Goal: Information Seeking & Learning: Check status

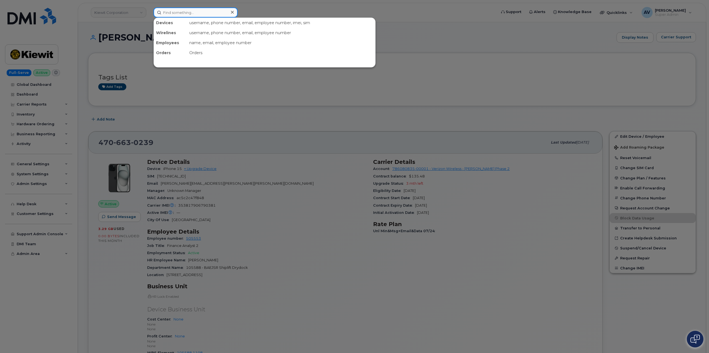
click at [195, 15] on input at bounding box center [195, 12] width 84 height 10
paste input "298536"
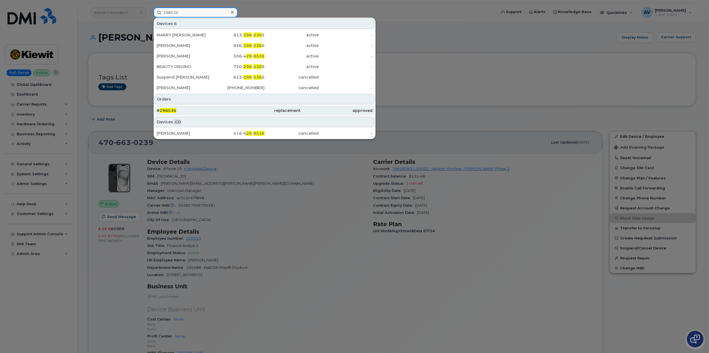
type input "298536"
click at [210, 112] on div "# 298536" at bounding box center [193, 111] width 72 height 6
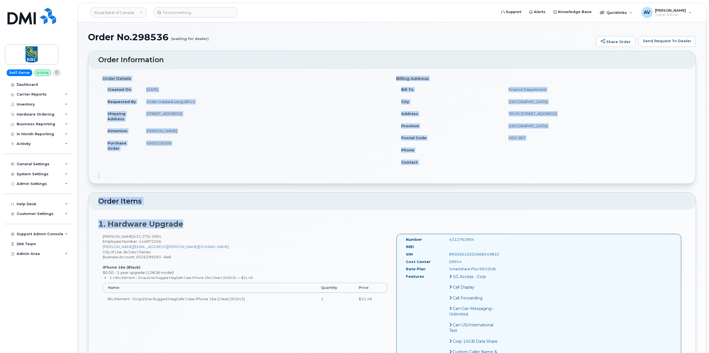
scroll to position [28, 0]
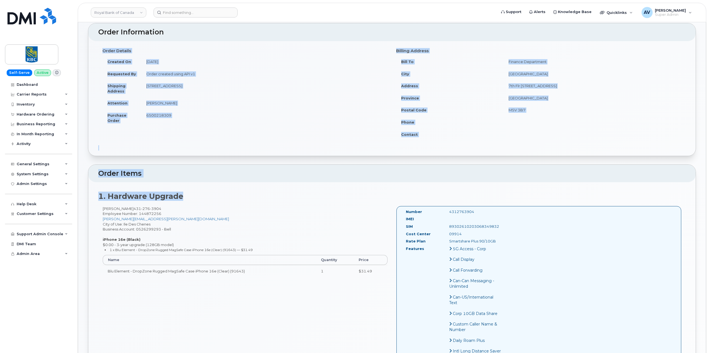
drag, startPoint x: 103, startPoint y: 81, endPoint x: 533, endPoint y: 212, distance: 449.4
copy div "Order Details Created On August 19, 2025 Requested By Order created using API v…"
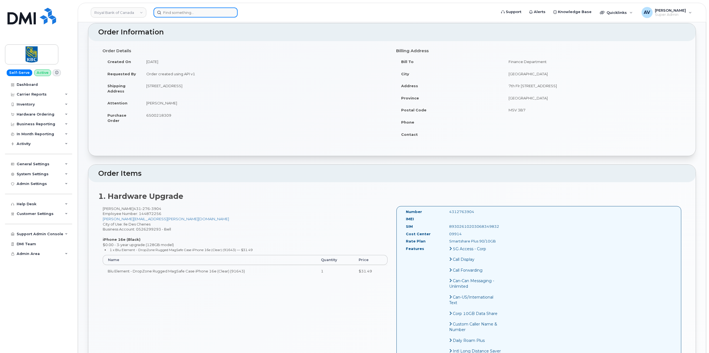
click at [185, 11] on input at bounding box center [195, 12] width 84 height 10
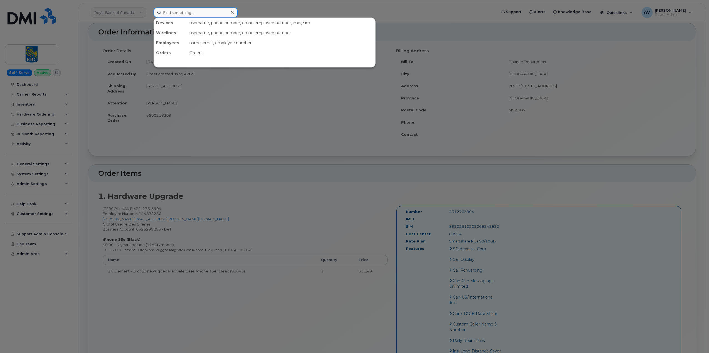
paste input "298530"
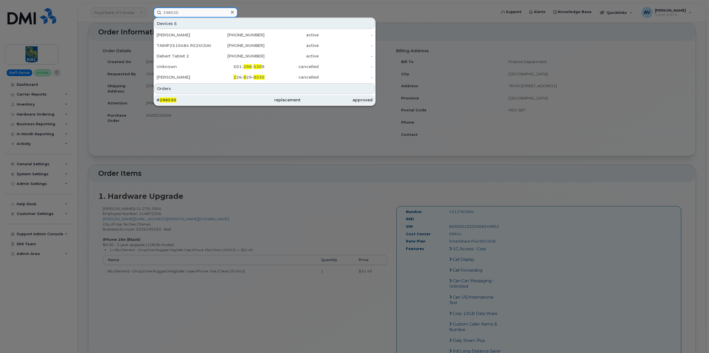
type input "298530"
click at [217, 100] on div "# 298530" at bounding box center [193, 100] width 72 height 6
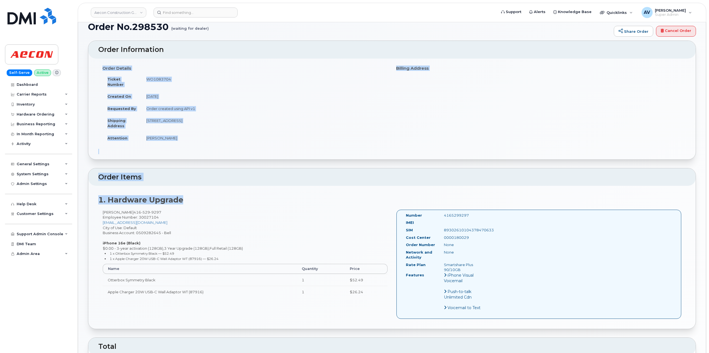
scroll to position [28, 0]
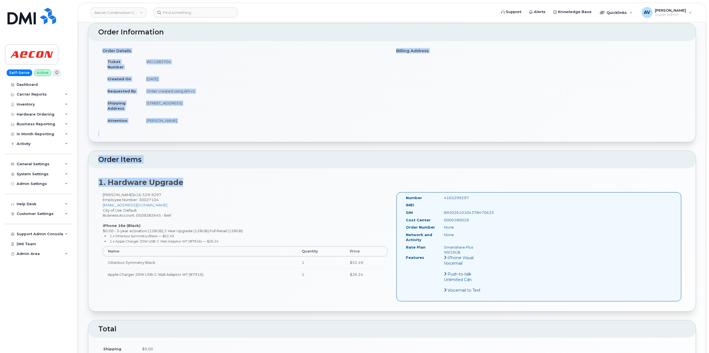
drag, startPoint x: 100, startPoint y: 77, endPoint x: 479, endPoint y: 196, distance: 397.1
click at [479, 196] on div "Order Information Order Details Ticket Number WO1083704 Created On August 19, 2…" at bounding box center [392, 304] width 608 height 562
copy div "Order Details Ticket Number WO1083704 Created On August 19, 2025 Requested By O…"
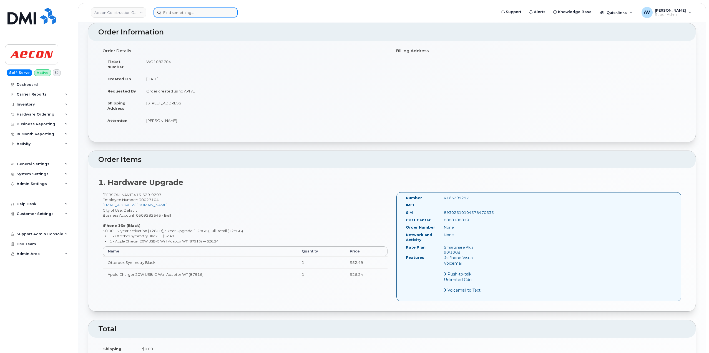
click at [219, 11] on input at bounding box center [195, 12] width 84 height 10
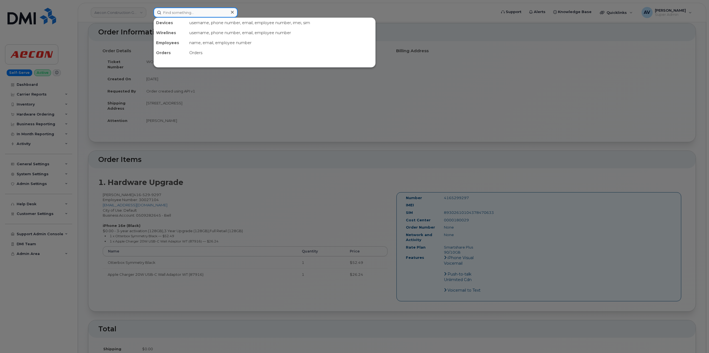
paste input "298523"
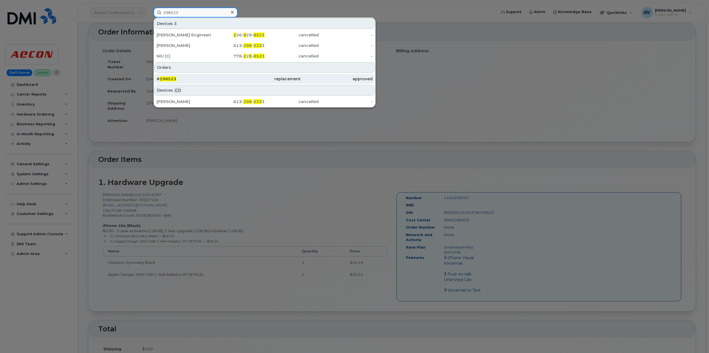
type input "298523"
click at [301, 75] on div "replacement" at bounding box center [337, 79] width 72 height 10
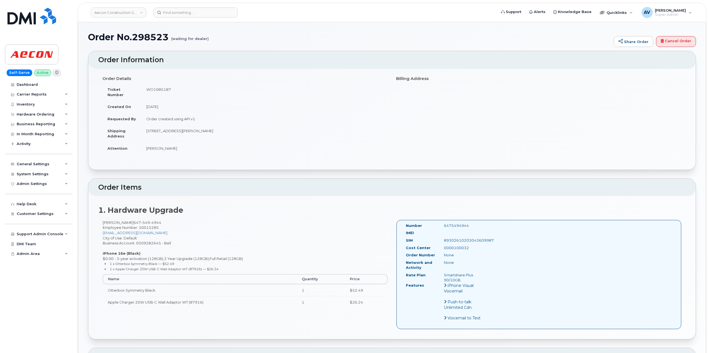
drag, startPoint x: 98, startPoint y: 78, endPoint x: 469, endPoint y: 222, distance: 398.4
click at [469, 222] on div "Order Information Order Details Ticket Number WO1085187 Created On August 19, 2…" at bounding box center [392, 332] width 608 height 562
copy div "Order Details Ticket Number WO1085187 Created On August 19, 2025 Requested By O…"
click at [194, 16] on input at bounding box center [195, 12] width 84 height 10
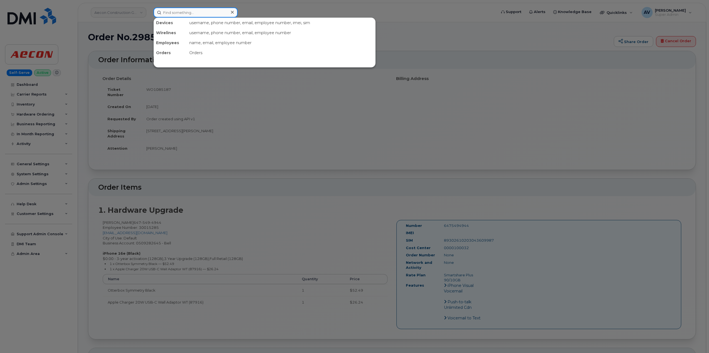
paste input "298521"
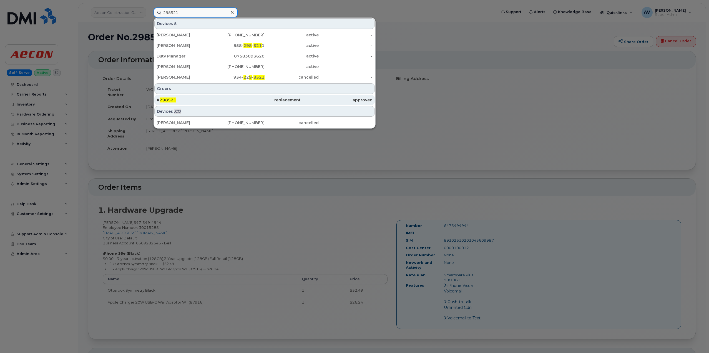
type input "298521"
click at [226, 98] on div "# 298521" at bounding box center [193, 100] width 72 height 6
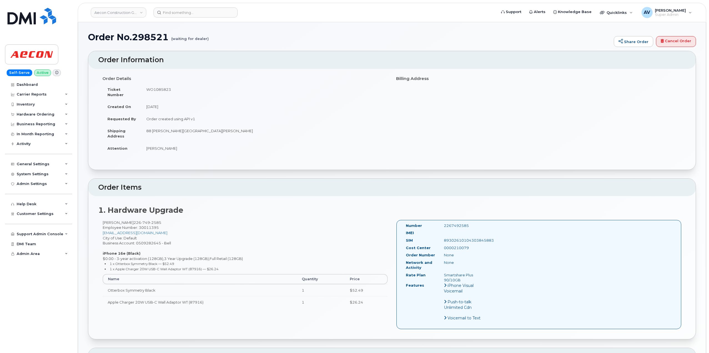
drag, startPoint x: 102, startPoint y: 79, endPoint x: 476, endPoint y: 222, distance: 400.2
click at [476, 222] on div "Order Information Order Details Ticket Number WO1085823 Created On [DATE] Reque…" at bounding box center [392, 332] width 608 height 562
copy div "Order Details Ticket Number WO1085823 Created On [DATE] Requested By Order crea…"
click at [205, 13] on input at bounding box center [195, 12] width 84 height 10
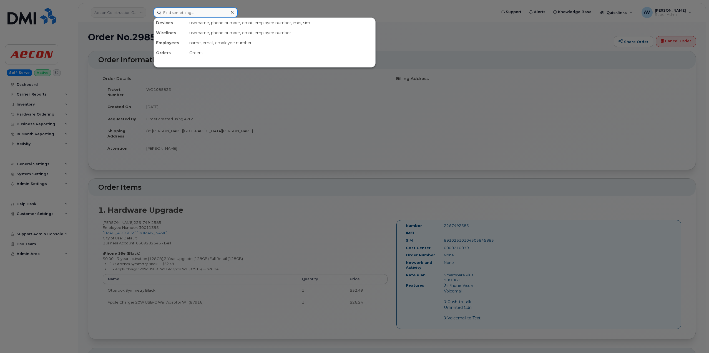
paste input "298520"
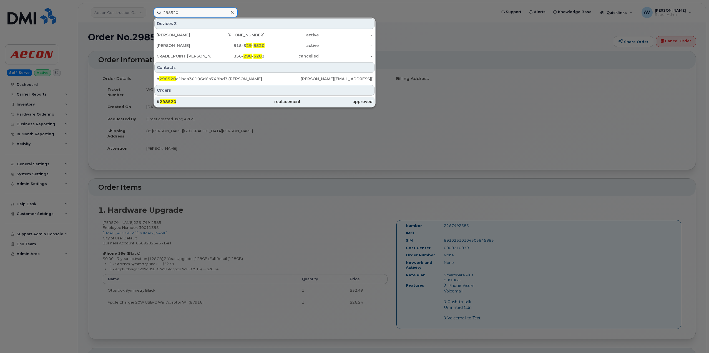
type input "298520"
click at [208, 100] on div "# 298520" at bounding box center [193, 102] width 72 height 6
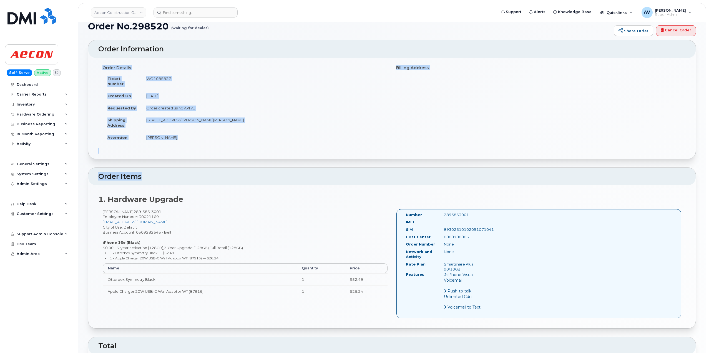
scroll to position [28, 0]
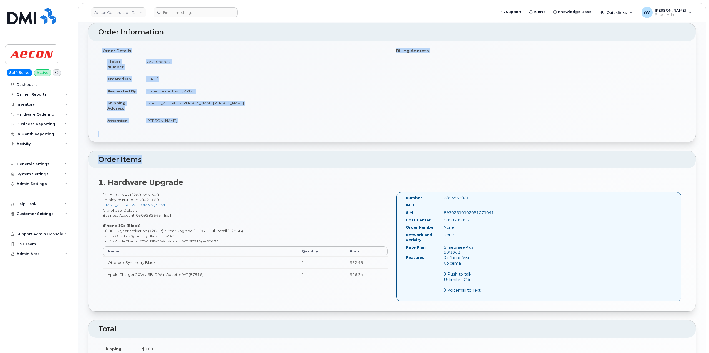
drag, startPoint x: 102, startPoint y: 80, endPoint x: 473, endPoint y: 196, distance: 389.6
click at [473, 196] on div "Order Information Order Details Ticket Number WO1085827 Created On August 19, 2…" at bounding box center [392, 304] width 608 height 562
copy div "Order Details Ticket Number WO1085827 Created On August 19, 2025 Requested By O…"
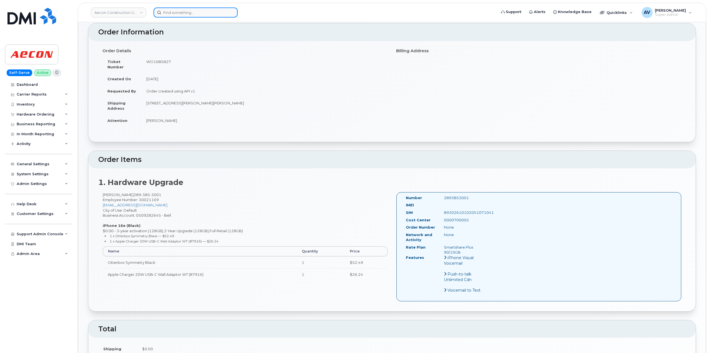
click at [182, 13] on input at bounding box center [195, 12] width 84 height 10
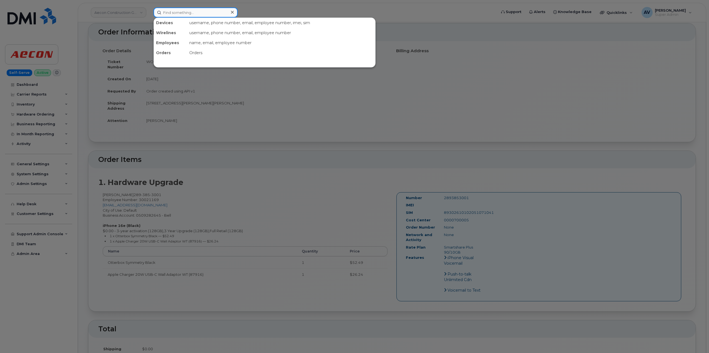
paste input "298529"
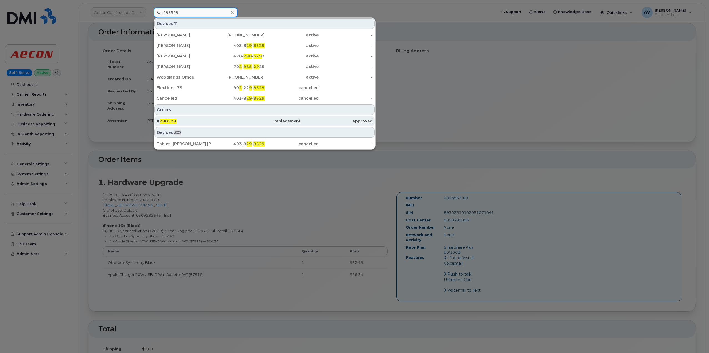
type input "298529"
click at [214, 122] on div "# 298529" at bounding box center [193, 121] width 72 height 6
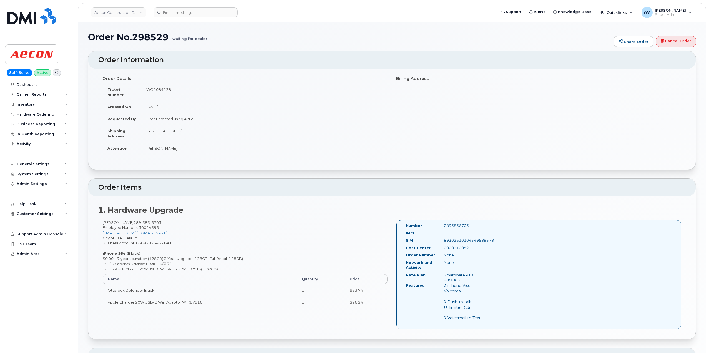
drag, startPoint x: 106, startPoint y: 90, endPoint x: 474, endPoint y: 224, distance: 391.6
click at [474, 224] on div "Order Information Order Details Ticket Number WO1084128 Created On [DATE] Reque…" at bounding box center [392, 332] width 608 height 562
copy div "Ticket Number WO1084128 Created On [DATE] Requested By Order created using API …"
click at [188, 12] on input at bounding box center [195, 12] width 84 height 10
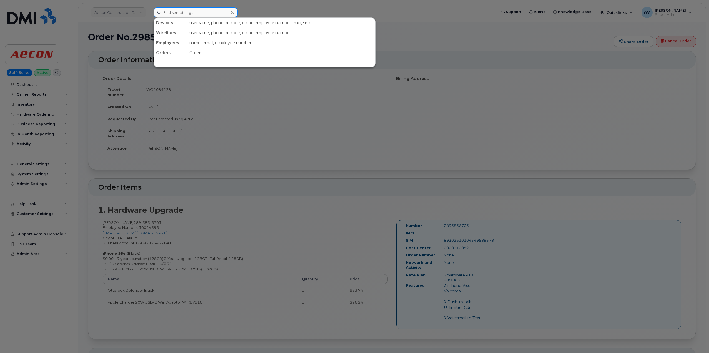
paste input "298528"
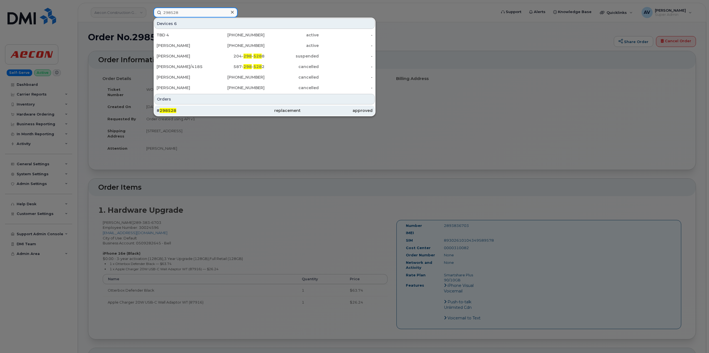
type input "298528"
click at [210, 112] on div "# 298528" at bounding box center [193, 111] width 72 height 6
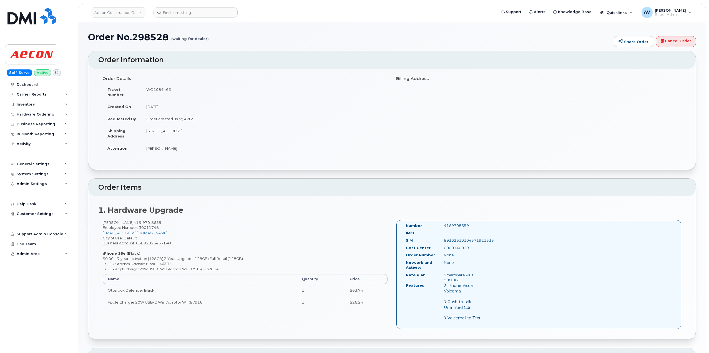
drag, startPoint x: 99, startPoint y: 78, endPoint x: 474, endPoint y: 223, distance: 402.3
click at [474, 223] on div "Order Information Order Details Ticket Number WO1084463 Created On [DATE] Reque…" at bounding box center [392, 332] width 608 height 562
copy div "Order Details Ticket Number WO1084463 Created On [DATE] Requested By Order crea…"
click at [198, 13] on input at bounding box center [195, 12] width 84 height 10
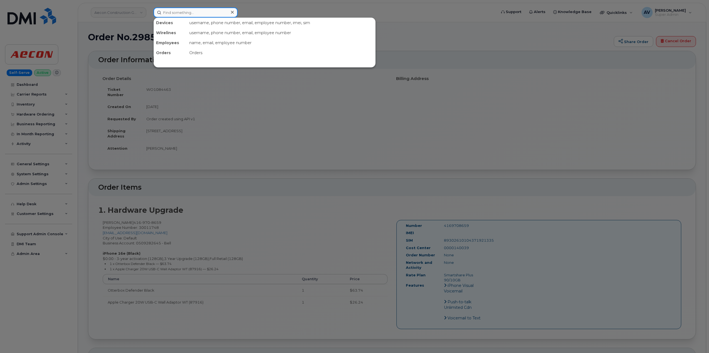
paste input "298525"
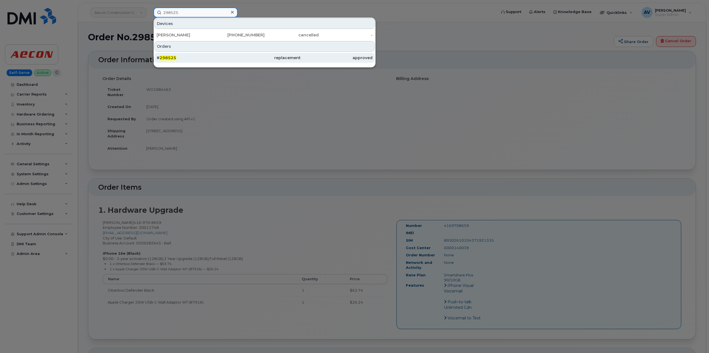
type input "298525"
click at [213, 57] on div "# 298525" at bounding box center [193, 58] width 72 height 6
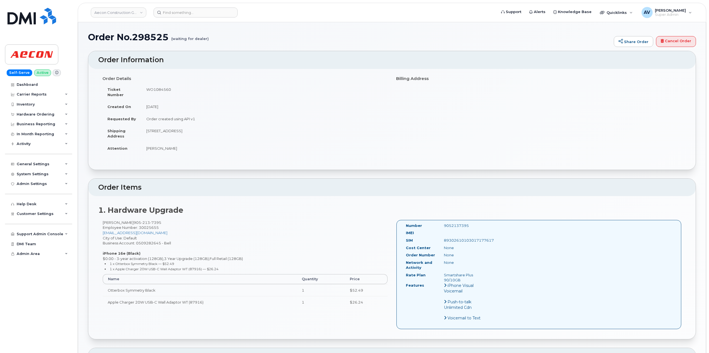
drag, startPoint x: 102, startPoint y: 80, endPoint x: 473, endPoint y: 221, distance: 396.2
click at [473, 221] on div "Order Information Order Details Ticket Number WO1084560 Created On August 19, 2…" at bounding box center [392, 332] width 608 height 562
copy div "Order Details Ticket Number WO1084560 Created On August 19, 2025 Requested By O…"
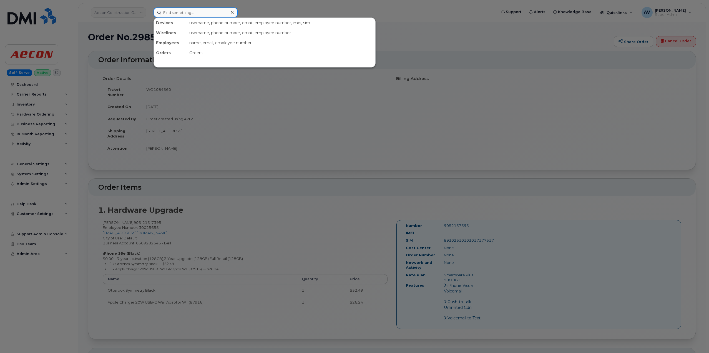
click at [179, 14] on input at bounding box center [195, 12] width 84 height 10
paste input "298522"
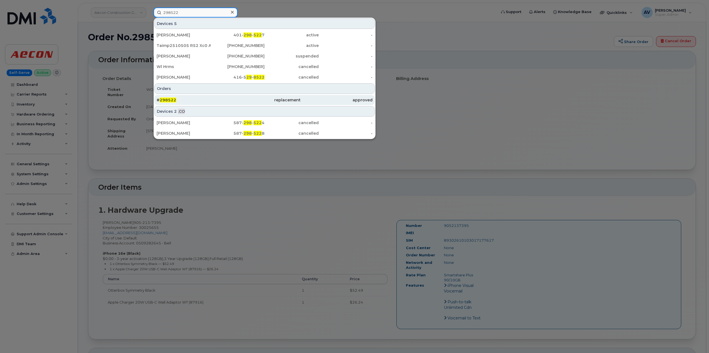
type input "298522"
click at [228, 103] on div "# 298522" at bounding box center [264, 100] width 72 height 10
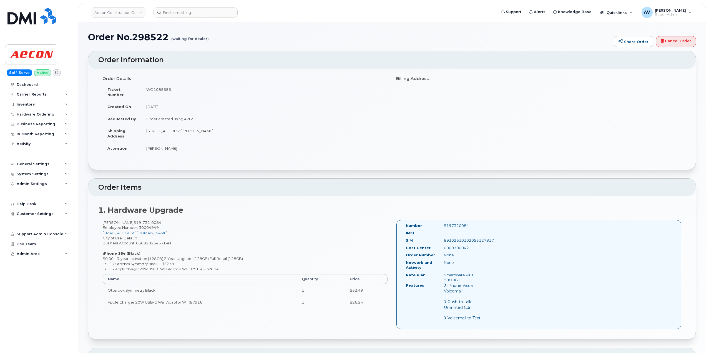
drag, startPoint x: 100, startPoint y: 76, endPoint x: 471, endPoint y: 217, distance: 396.8
click at [471, 217] on div "Order Information Order Details Ticket Number WO1085686 Created On [DATE] Reque…" at bounding box center [392, 332] width 608 height 562
copy div "Order Details Ticket Number WO1085686 Created On [DATE] Requested By Order crea…"
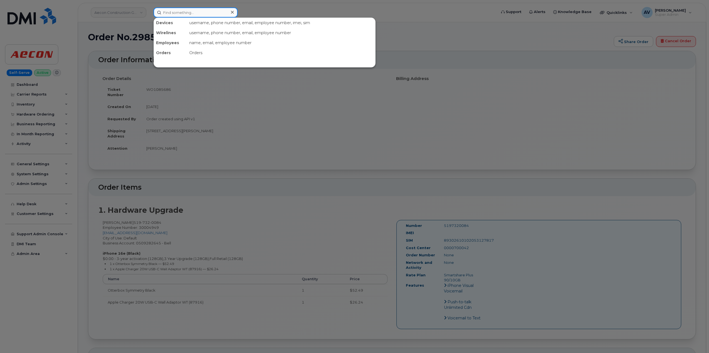
click at [205, 11] on input at bounding box center [195, 12] width 84 height 10
paste input "298534"
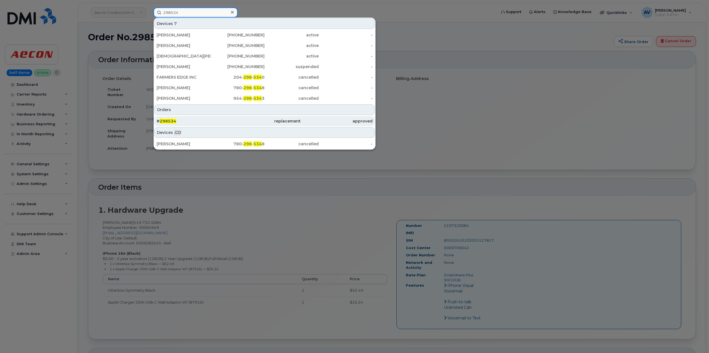
type input "298534"
click at [228, 124] on div "# 298534" at bounding box center [264, 121] width 72 height 10
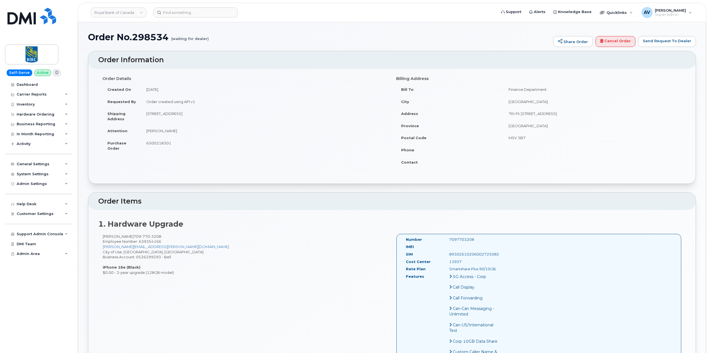
drag, startPoint x: 98, startPoint y: 61, endPoint x: 485, endPoint y: 232, distance: 422.9
copy div "Order Information Order Details Created On [DATE] Requested By Order created us…"
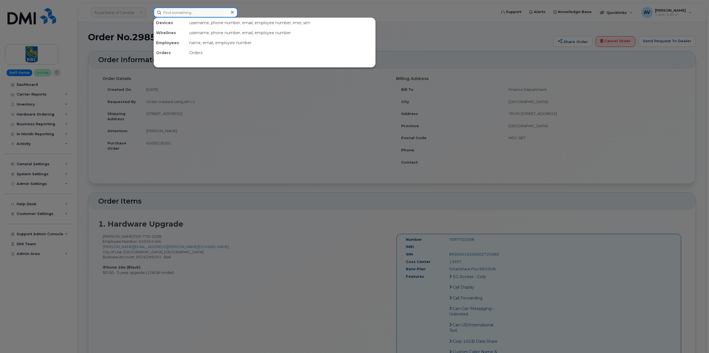
click at [193, 14] on input at bounding box center [195, 12] width 84 height 10
paste input "298526"
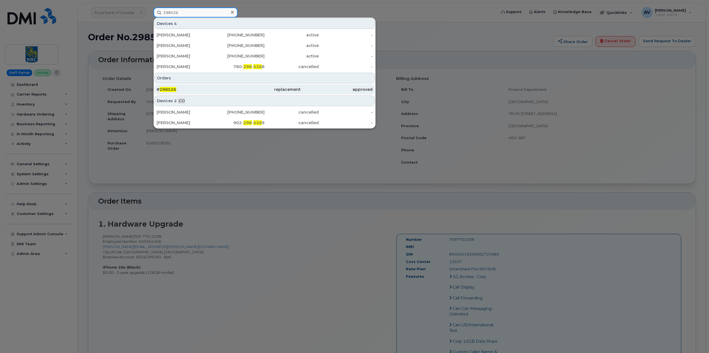
type input "298526"
click at [208, 87] on div "# 298526" at bounding box center [193, 90] width 72 height 6
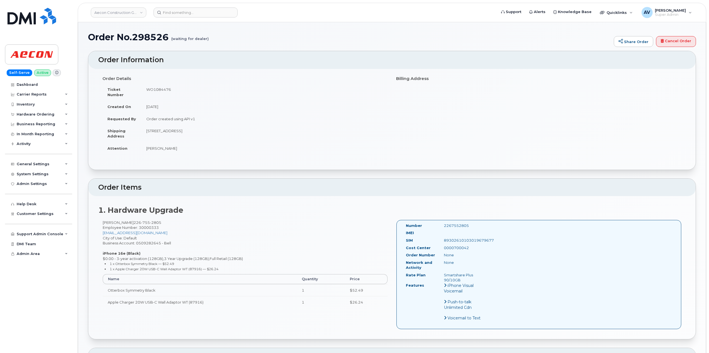
drag, startPoint x: 102, startPoint y: 79, endPoint x: 475, endPoint y: 222, distance: 400.3
click at [475, 222] on div "Order Information Order Details Ticket Number WO1084476 Created On [DATE] Reque…" at bounding box center [392, 332] width 608 height 562
copy div "Order Details Ticket Number WO1084476 Created On [DATE] Requested By Order crea…"
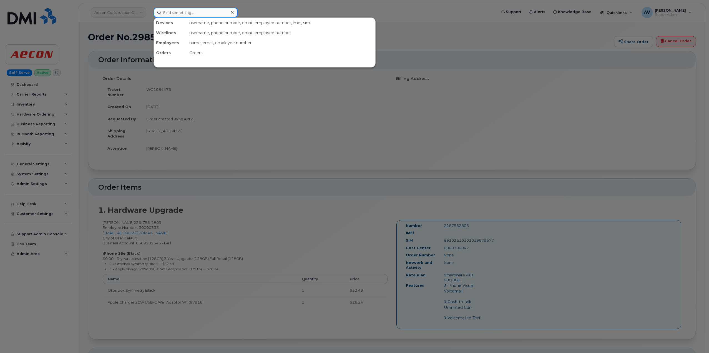
click at [189, 12] on input at bounding box center [195, 12] width 84 height 10
paste input "298531"
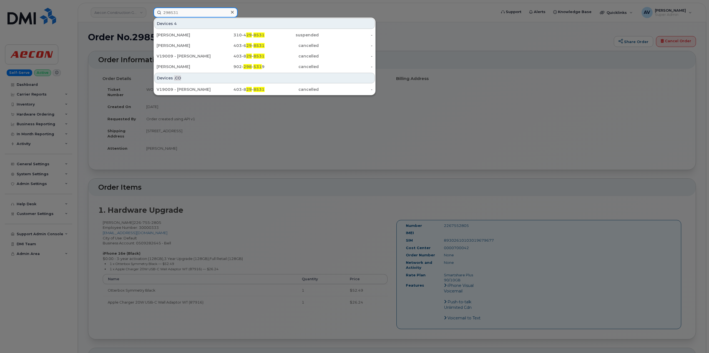
click at [199, 10] on input "298531" at bounding box center [195, 12] width 84 height 10
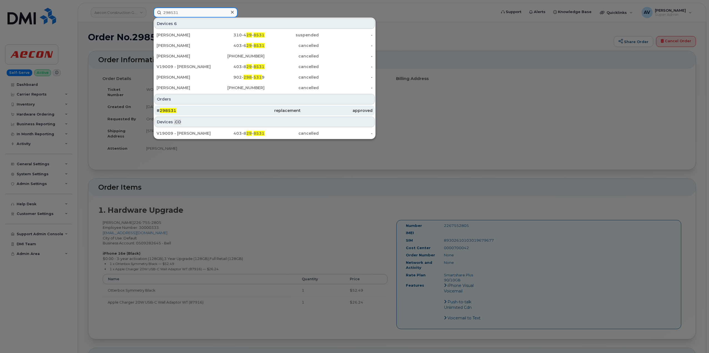
type input "298531"
click at [194, 110] on div "# 298531" at bounding box center [193, 111] width 72 height 6
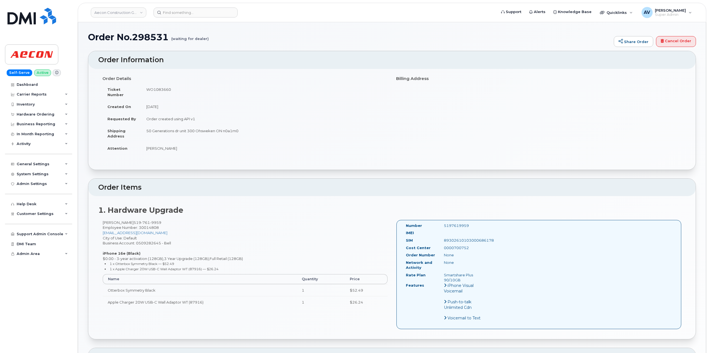
drag, startPoint x: 94, startPoint y: 58, endPoint x: 476, endPoint y: 225, distance: 416.8
click at [476, 225] on div "Order Information Order Details Ticket Number WO1083660 Created On August 19, 2…" at bounding box center [392, 332] width 608 height 562
copy div "Order Information Order Details Ticket Number WO1083660 Created On August 19, 2…"
click at [184, 14] on input at bounding box center [195, 12] width 84 height 10
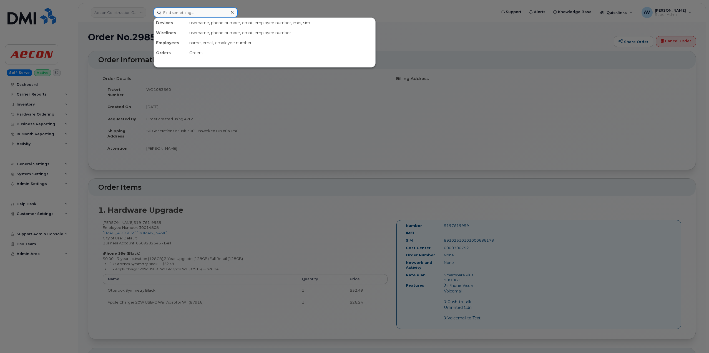
paste input "298524"
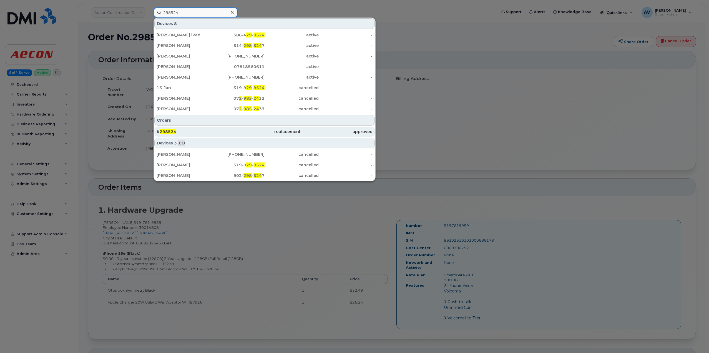
type input "298524"
click at [207, 129] on div "# 298524" at bounding box center [193, 132] width 72 height 6
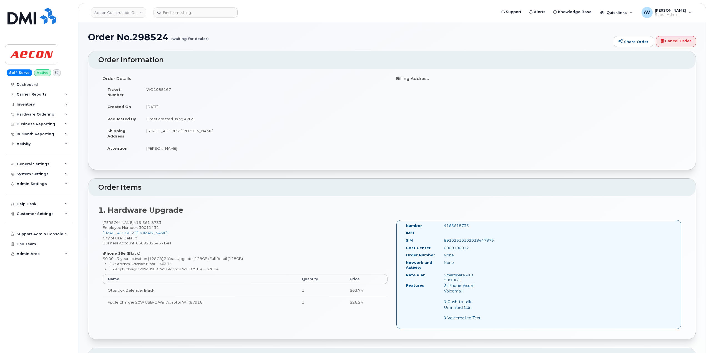
drag, startPoint x: 95, startPoint y: 58, endPoint x: 476, endPoint y: 218, distance: 412.7
click at [476, 218] on div "Order Information Order Details Ticket Number WO1085167 Created On [DATE] Reque…" at bounding box center [392, 332] width 608 height 562
copy div "Order Information Order Details Ticket Number WO1085167 Created On [DATE] Reque…"
